Goal: Find specific page/section

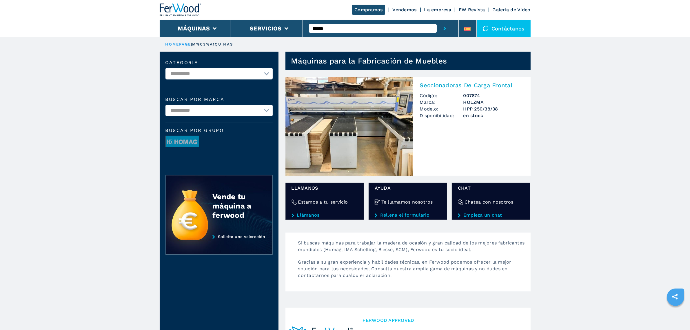
click at [341, 109] on img at bounding box center [349, 126] width 128 height 99
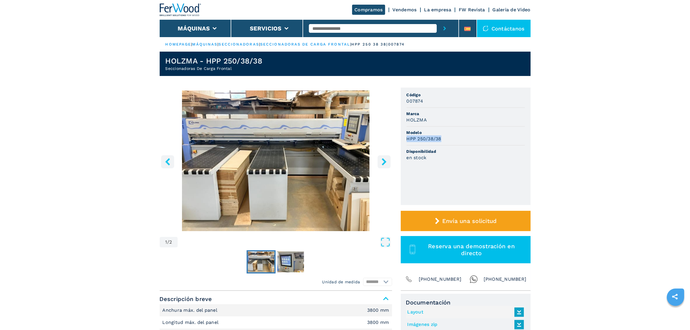
drag, startPoint x: 446, startPoint y: 137, endPoint x: 399, endPoint y: 138, distance: 46.4
click at [399, 138] on div "1 / 2 Unidad de medida ******* ******** Código 007874 Marca HOLZMA Modelo HPP 2…" at bounding box center [345, 189] width 371 height 203
copy h3 "HPP 250/38/38"
